Goal: Transaction & Acquisition: Purchase product/service

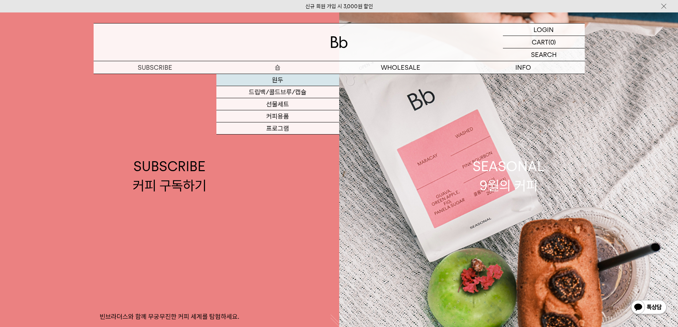
click at [278, 79] on link "원두" at bounding box center [277, 80] width 123 height 12
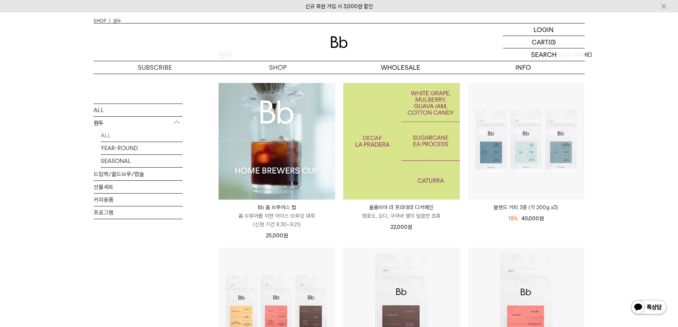
scroll to position [71, 0]
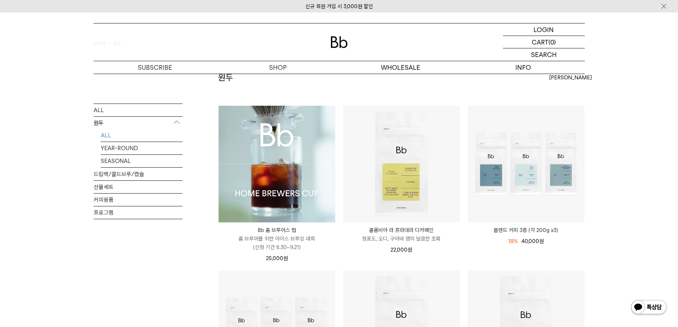
scroll to position [36, 0]
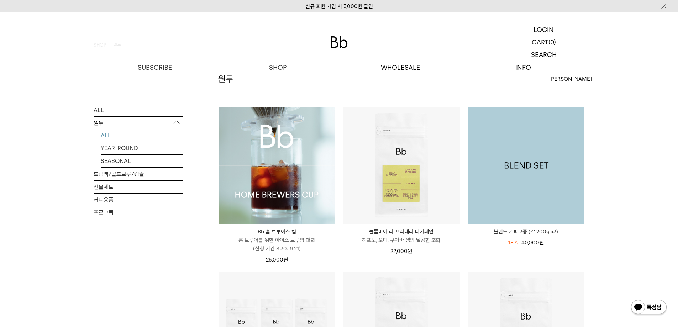
click at [554, 157] on img at bounding box center [526, 165] width 117 height 117
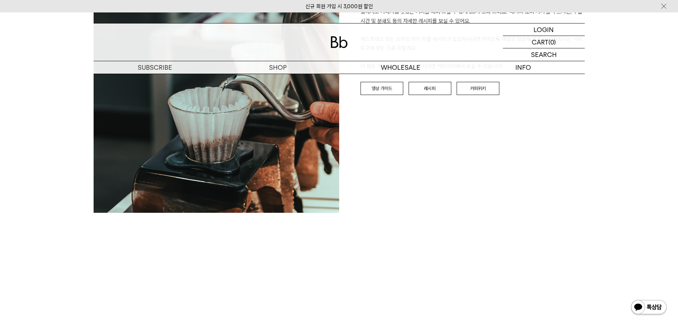
scroll to position [1816, 0]
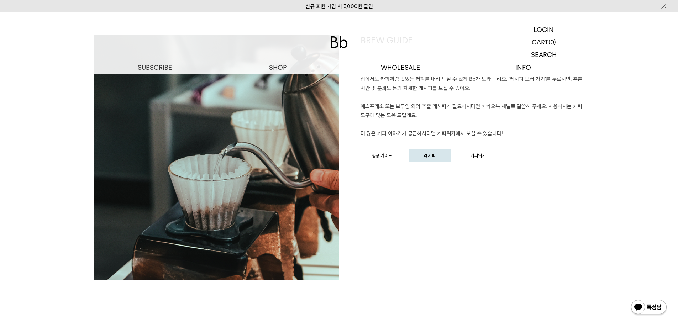
click at [433, 151] on link "레시피" at bounding box center [430, 156] width 43 height 14
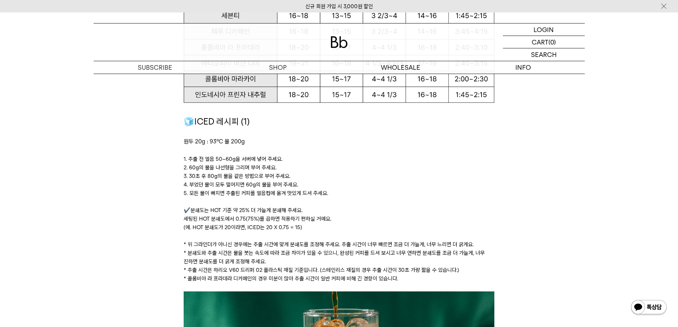
scroll to position [748, 0]
